Goal: Task Accomplishment & Management: Complete application form

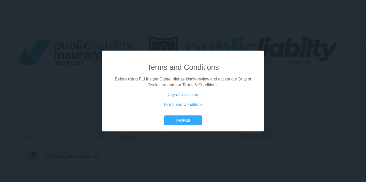
scroll to position [0, 23]
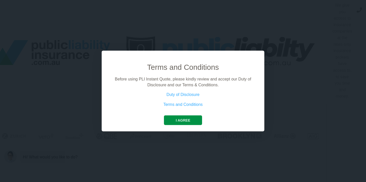
click at [184, 122] on button "I agree" at bounding box center [183, 121] width 38 height 10
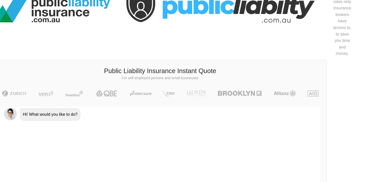
scroll to position [46, 23]
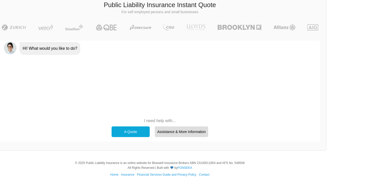
click at [135, 129] on div "A Quote" at bounding box center [130, 131] width 38 height 11
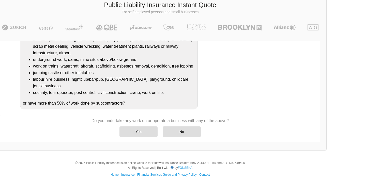
scroll to position [170, 0]
click at [182, 133] on div "No" at bounding box center [181, 131] width 38 height 11
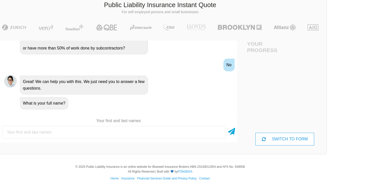
scroll to position [146, 0]
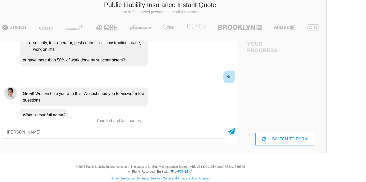
type input "[PERSON_NAME]"
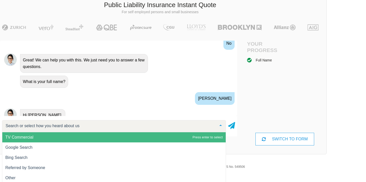
scroll to position [210, 0]
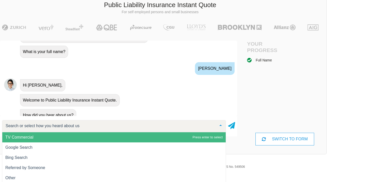
click at [114, 137] on span "TV Commercial" at bounding box center [113, 137] width 223 height 10
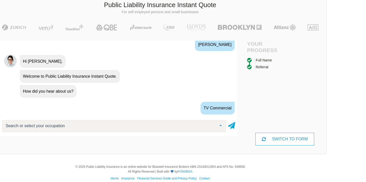
scroll to position [258, 0]
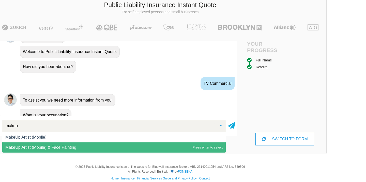
type input "makeup"
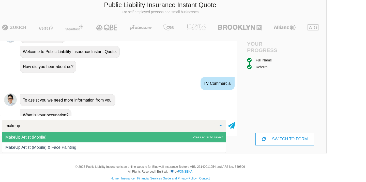
click at [103, 136] on span "MakeUp Artist (Mobile)" at bounding box center [113, 137] width 223 height 10
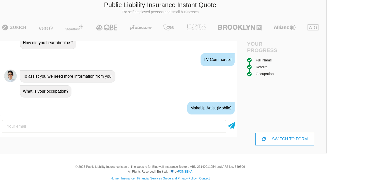
scroll to position [292, 0]
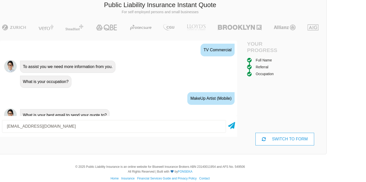
type input "[EMAIL_ADDRESS][DOMAIN_NAME]"
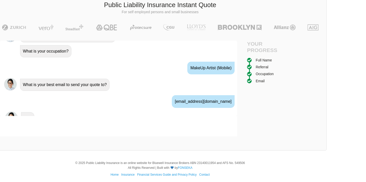
scroll to position [325, 0]
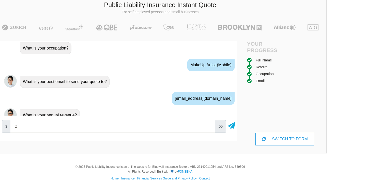
type input "20"
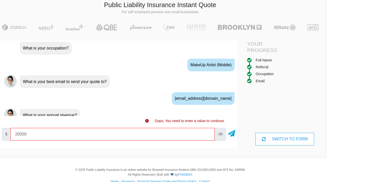
type input "20000"
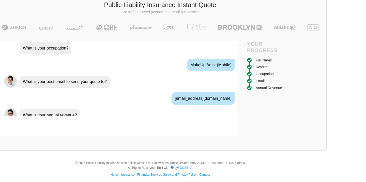
scroll to position [359, 0]
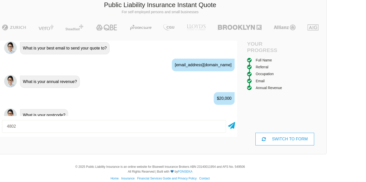
type input "4802"
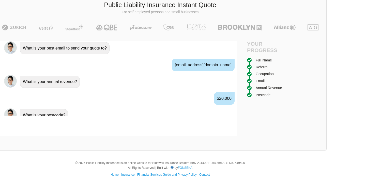
scroll to position [392, 0]
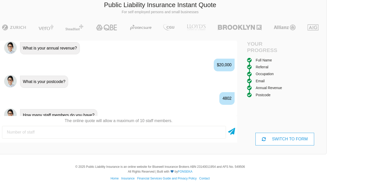
type input "1"
type input "0"
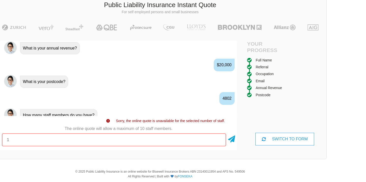
type input "1"
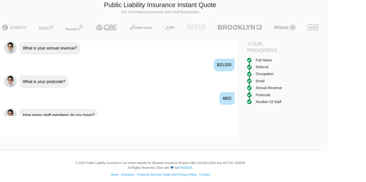
scroll to position [426, 0]
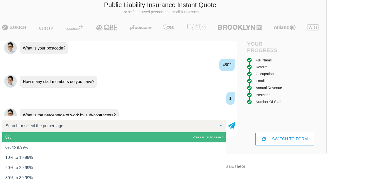
click at [45, 136] on span "0%" at bounding box center [113, 137] width 223 height 10
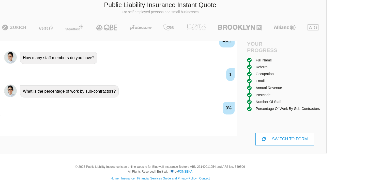
scroll to position [460, 0]
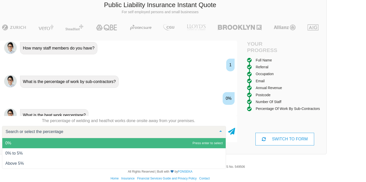
click at [45, 138] on span "0%" at bounding box center [113, 143] width 223 height 10
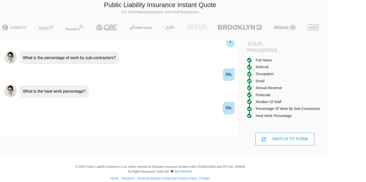
scroll to position [493, 0]
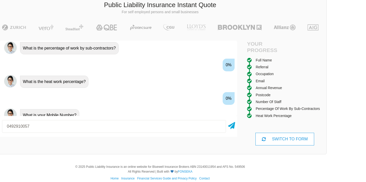
type input "0492910057"
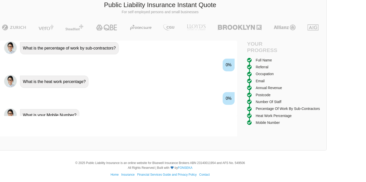
scroll to position [527, 0]
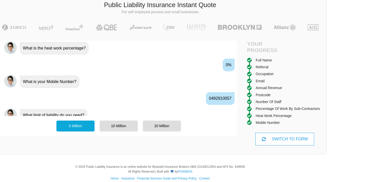
click at [62, 126] on div "5 Million" at bounding box center [75, 126] width 38 height 11
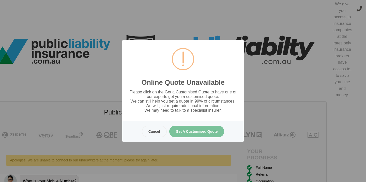
scroll to position [0, 23]
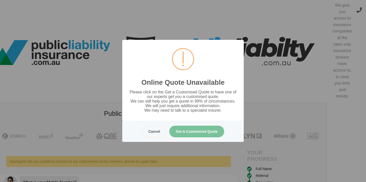
click at [150, 134] on button "Cancel" at bounding box center [154, 132] width 25 height 12
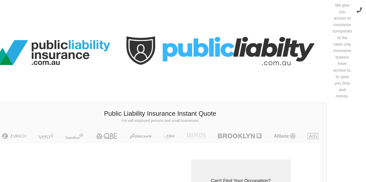
scroll to position [13, 0]
